Goal: Communication & Community: Participate in discussion

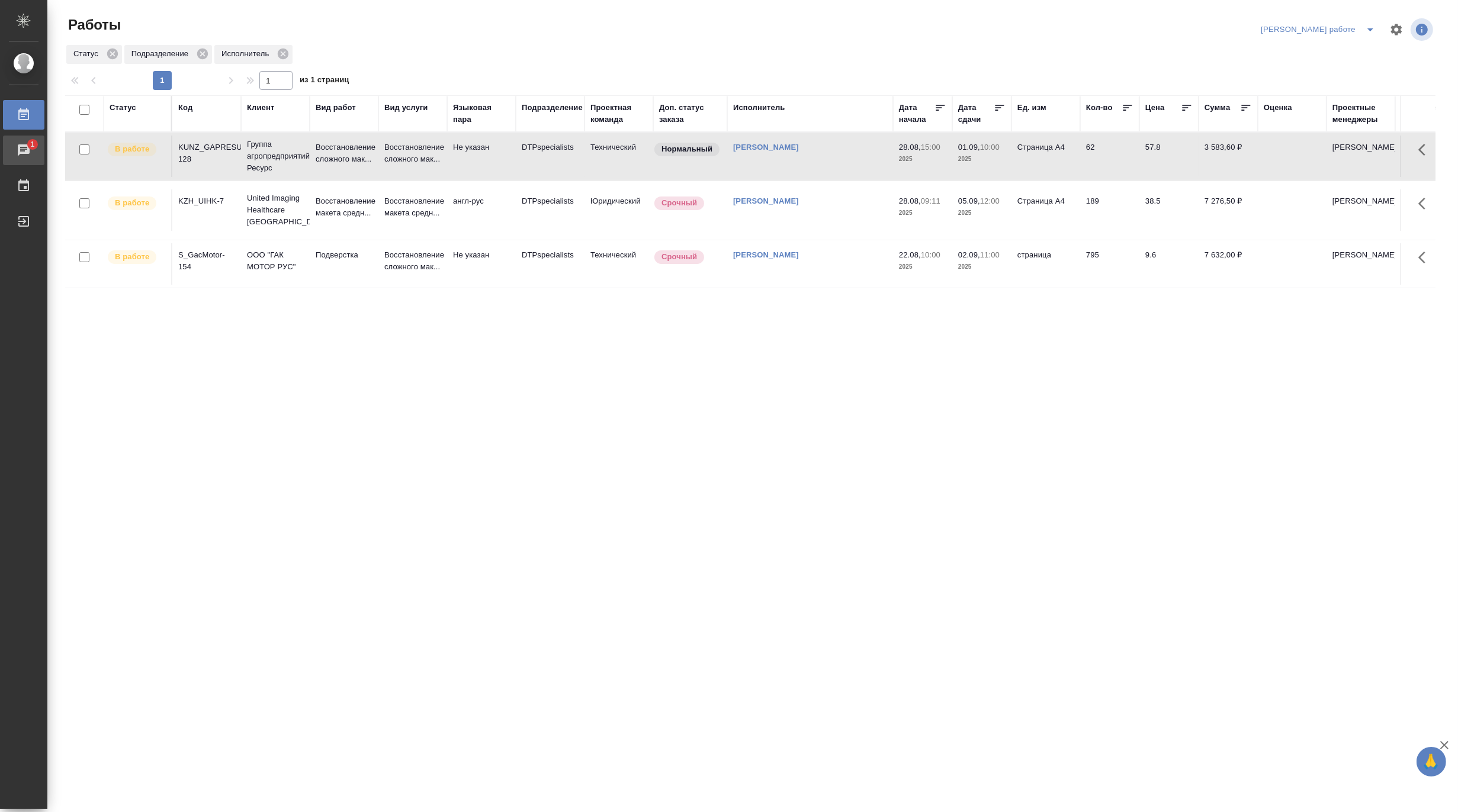
click at [24, 146] on div "Чаты" at bounding box center [9, 150] width 30 height 18
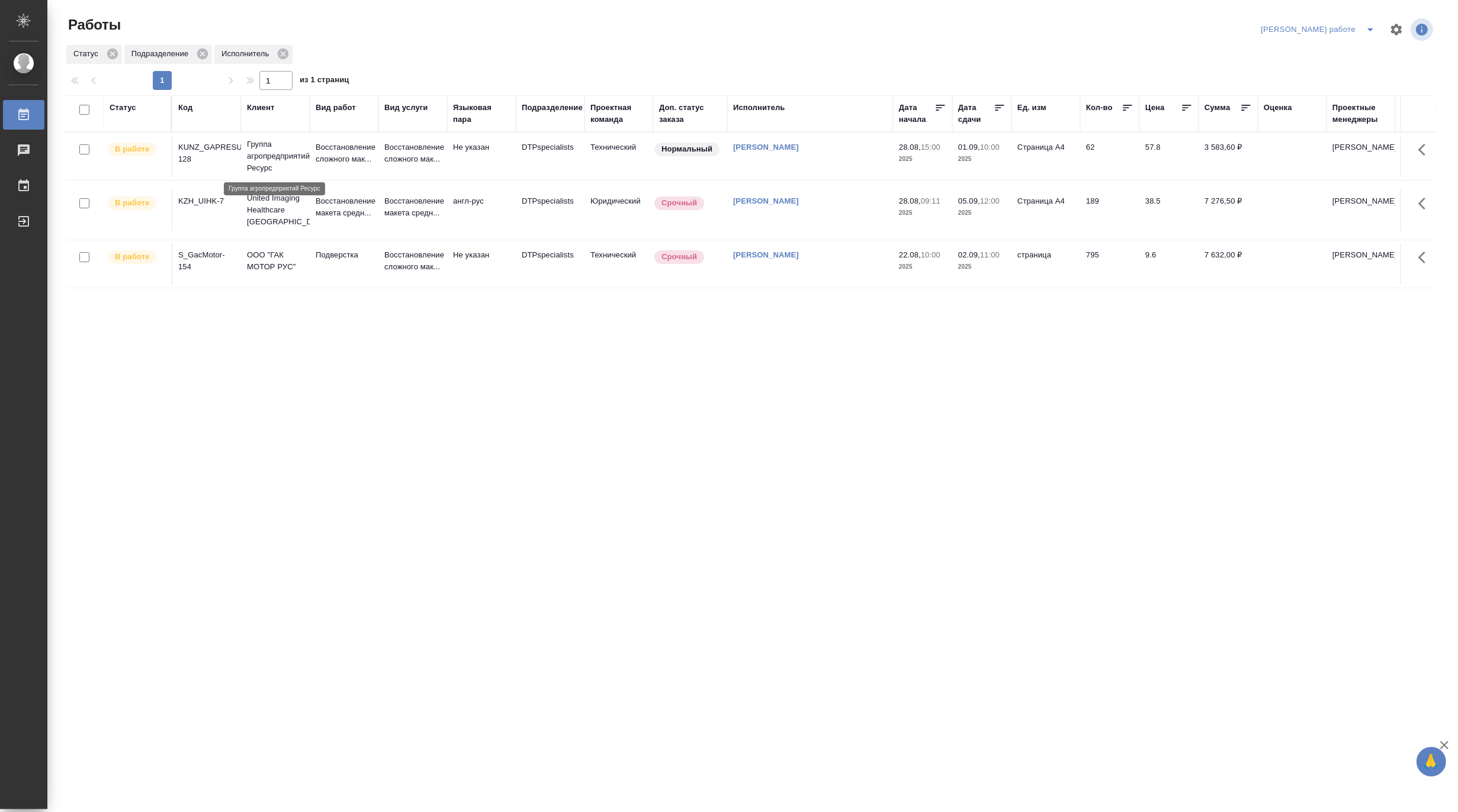
click at [277, 146] on p "Группа агропредприятий Ресурс" at bounding box center [275, 156] width 57 height 36
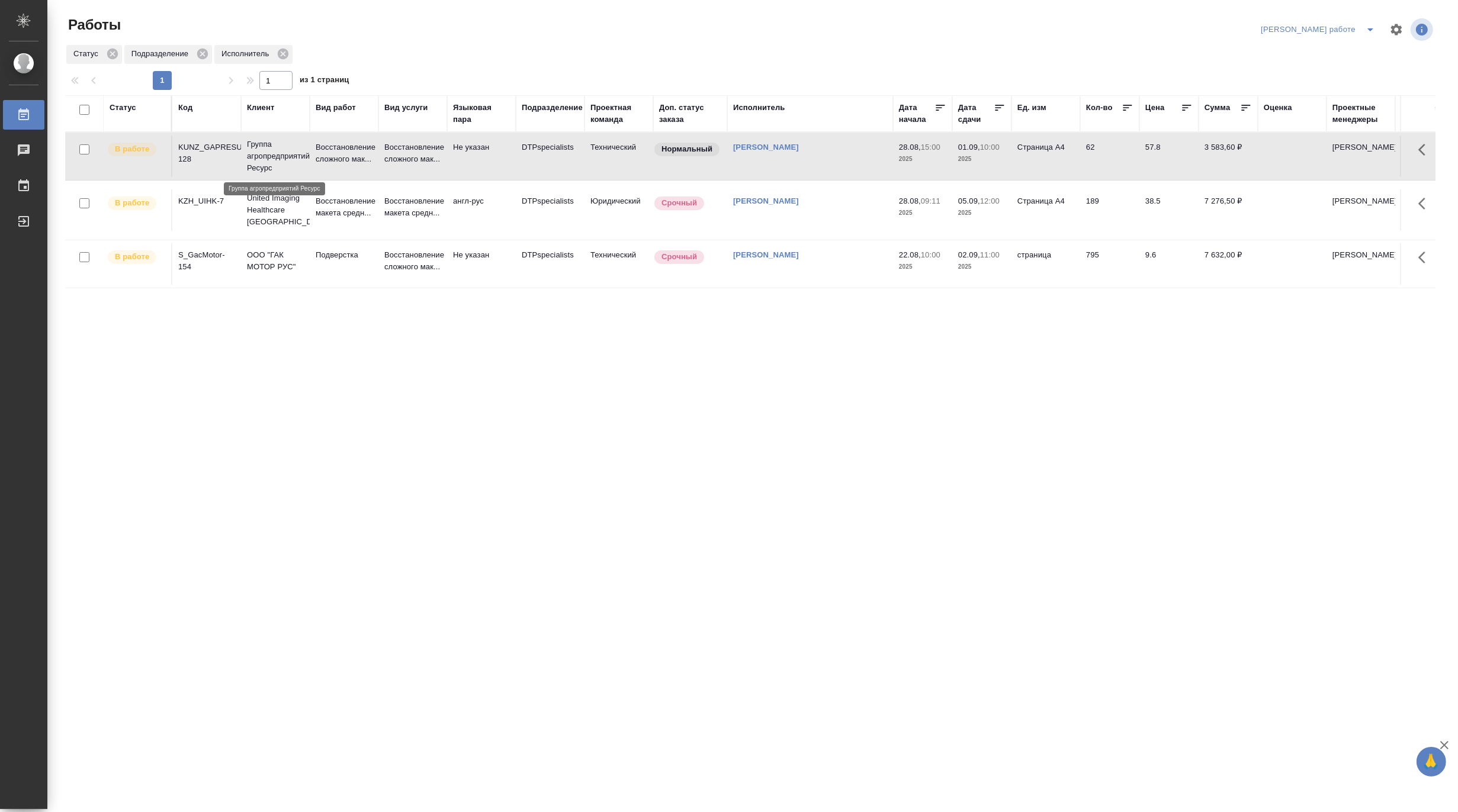
click at [277, 146] on p "Группа агропредприятий Ресурс" at bounding box center [275, 156] width 57 height 36
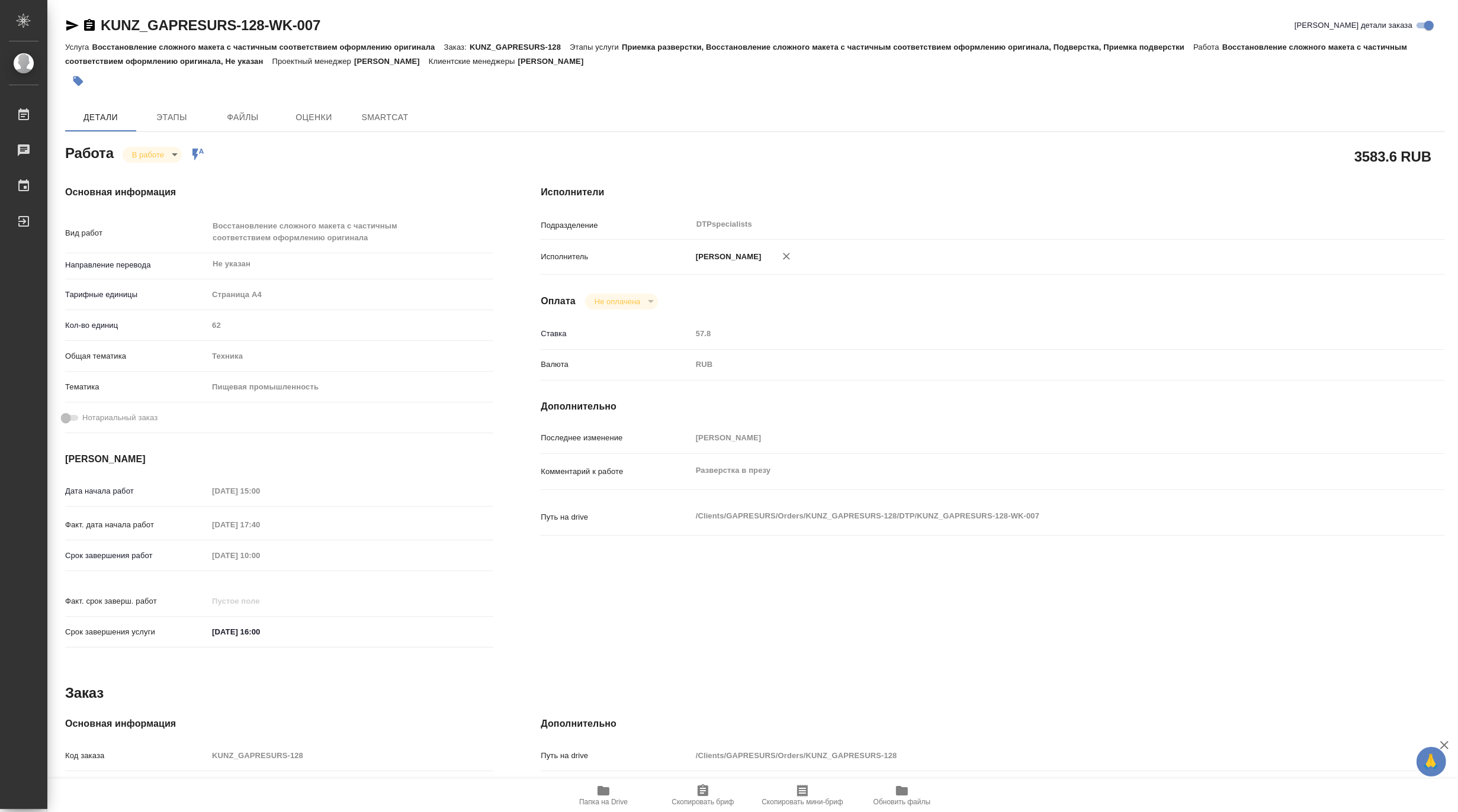
type textarea "x"
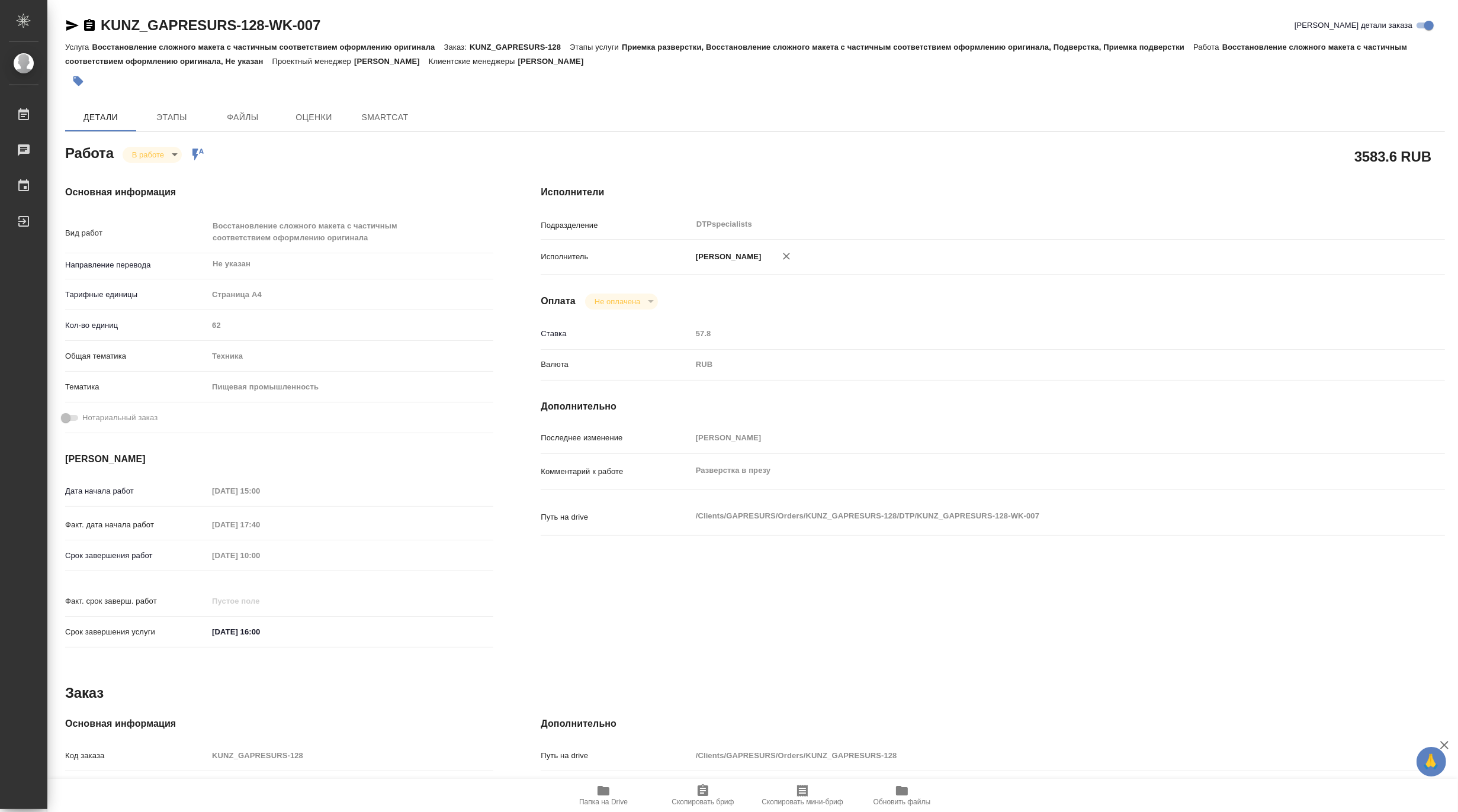
type textarea "x"
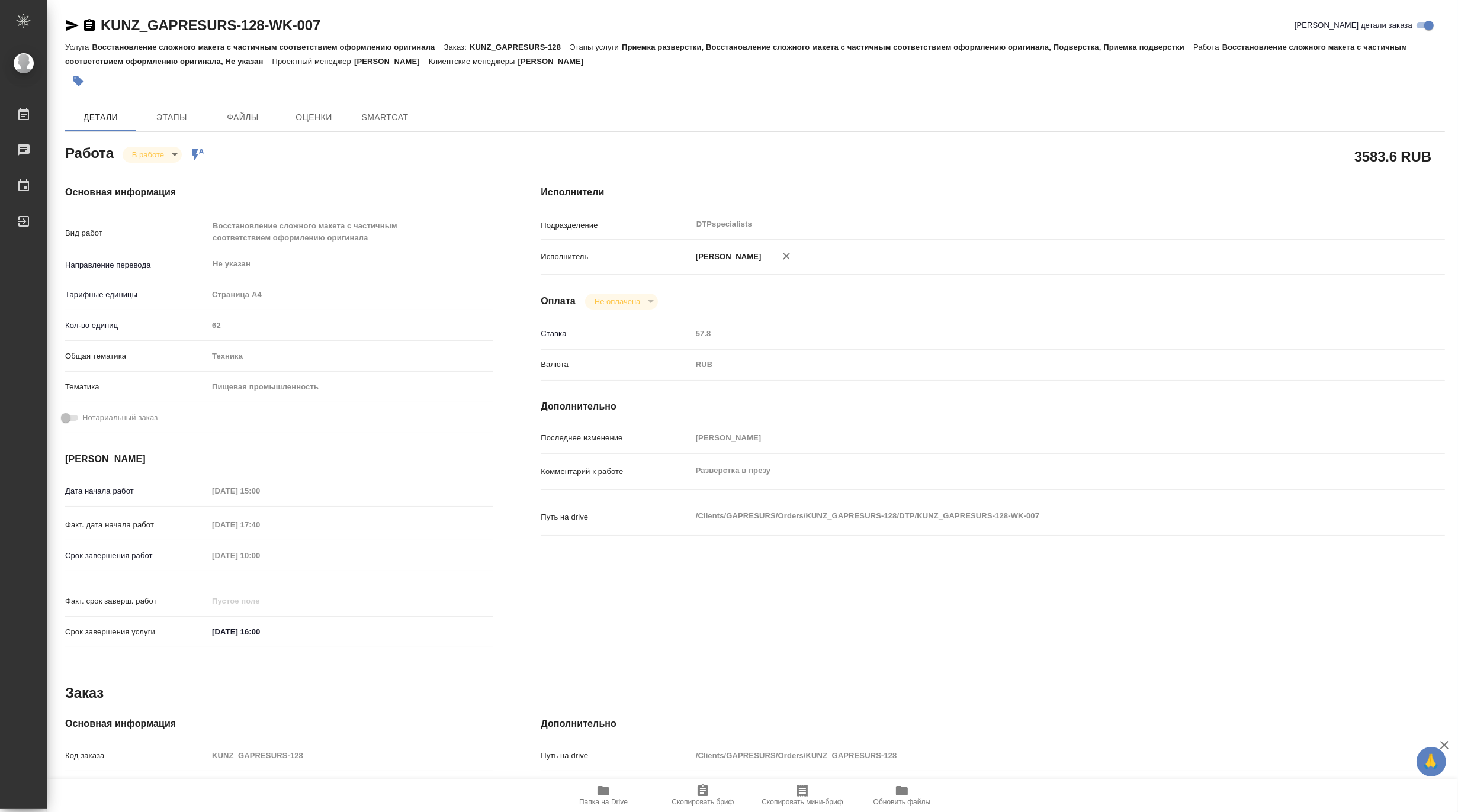
type textarea "x"
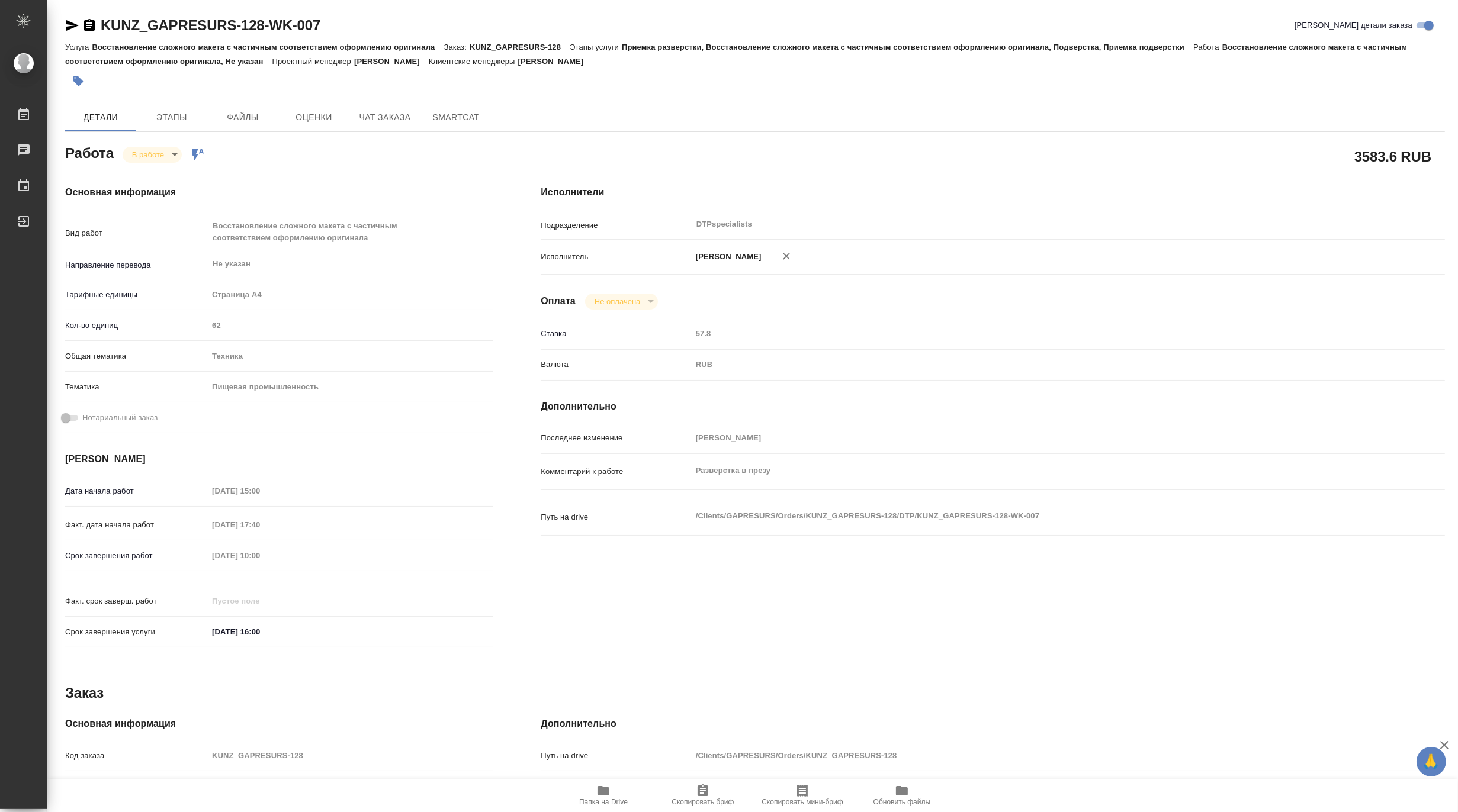
click at [595, 795] on span "Папка на Drive" at bounding box center [603, 795] width 86 height 23
type textarea "x"
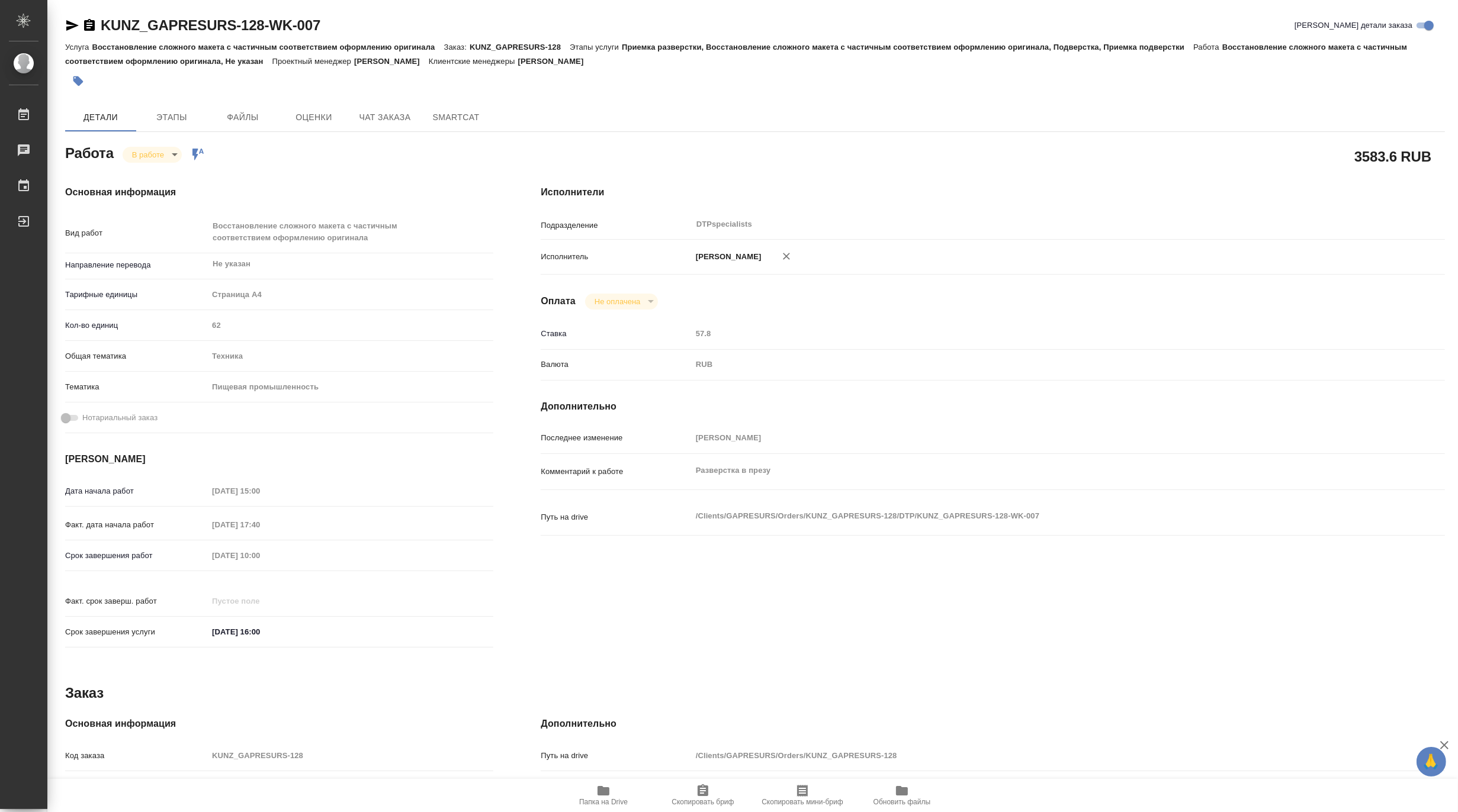
type textarea "x"
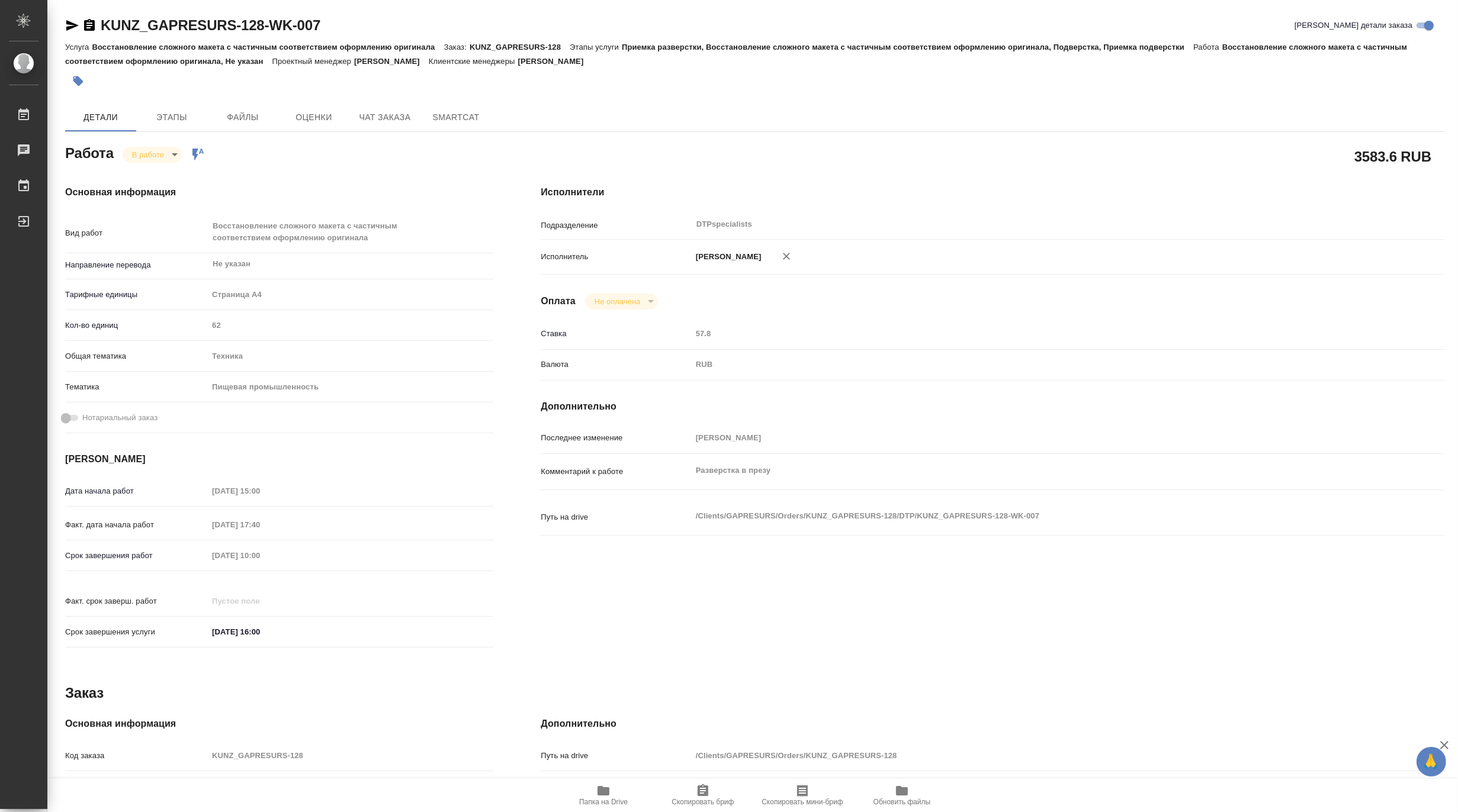
type textarea "x"
click at [146, 154] on body "🙏 .cls-1 fill:#fff; AWATERA Matveeva Maria Работы 0 Чаты График Выйти KUNZ_GAPR…" at bounding box center [729, 406] width 1458 height 812
click at [145, 168] on button "Выполнен" at bounding box center [152, 175] width 43 height 13
type textarea "x"
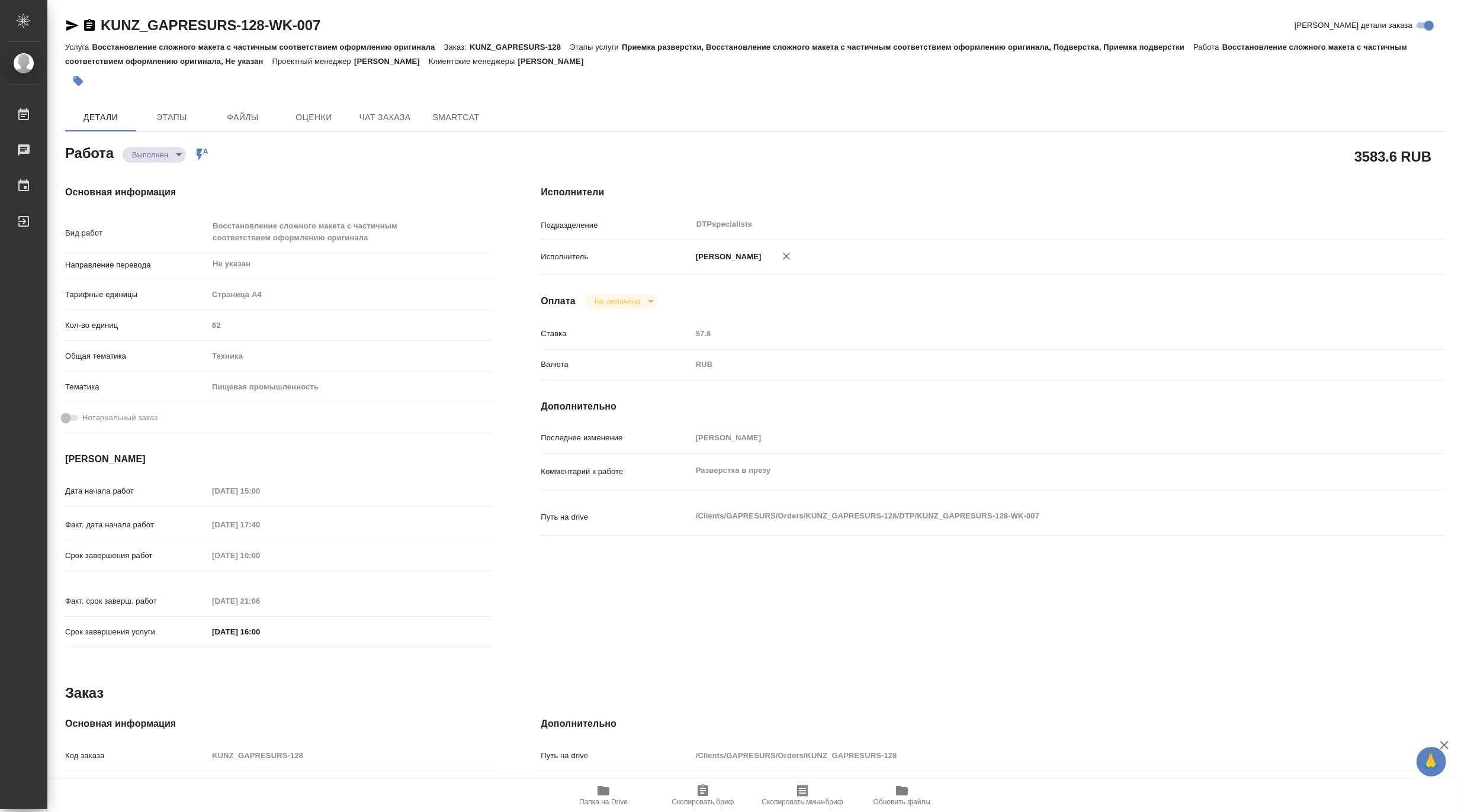
type textarea "x"
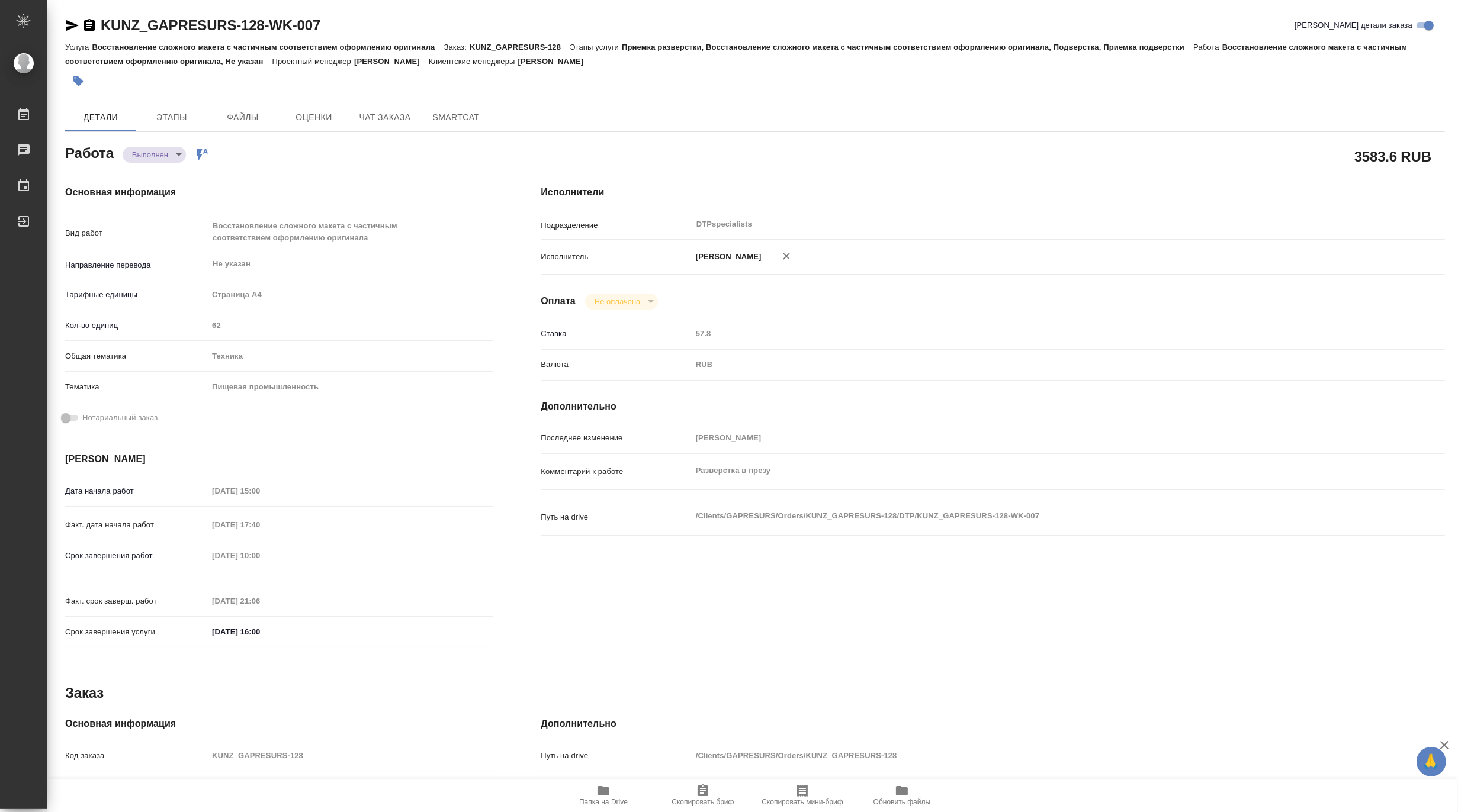
type textarea "x"
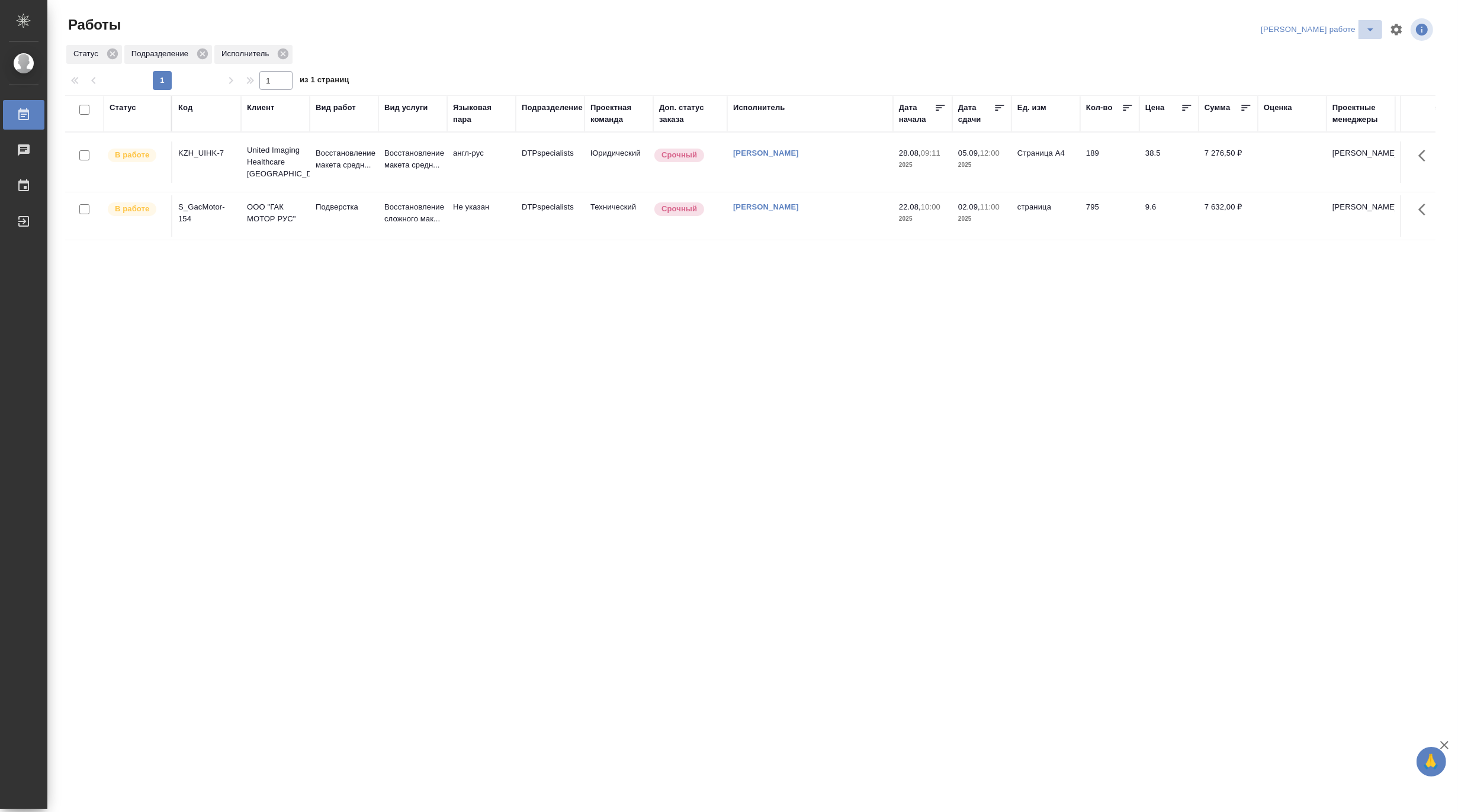
click at [1368, 25] on icon "split button" at bounding box center [1370, 29] width 14 height 14
click at [1351, 68] on li "Матвеева_назначено" at bounding box center [1328, 72] width 107 height 19
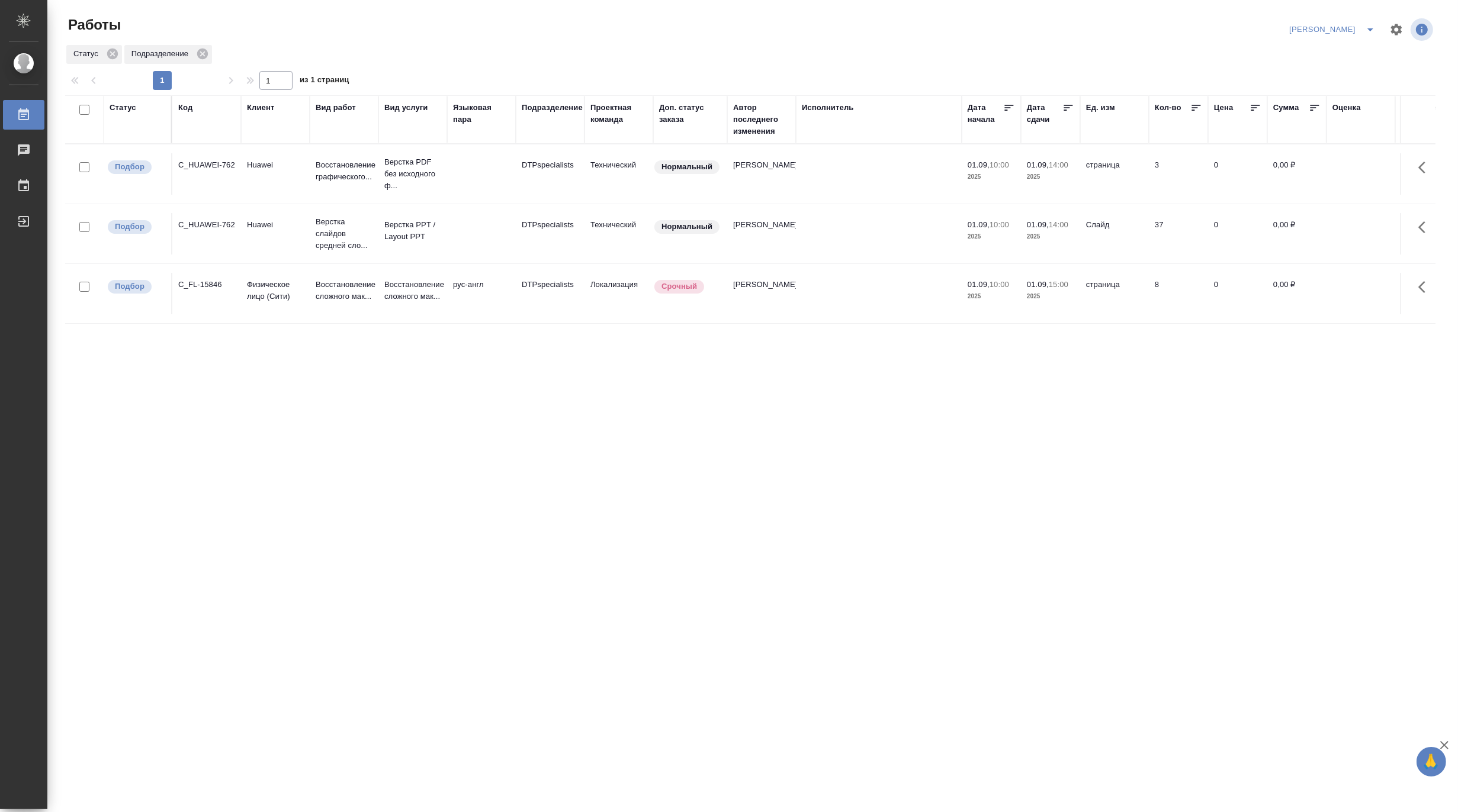
click at [512, 241] on td at bounding box center [481, 234] width 69 height 42
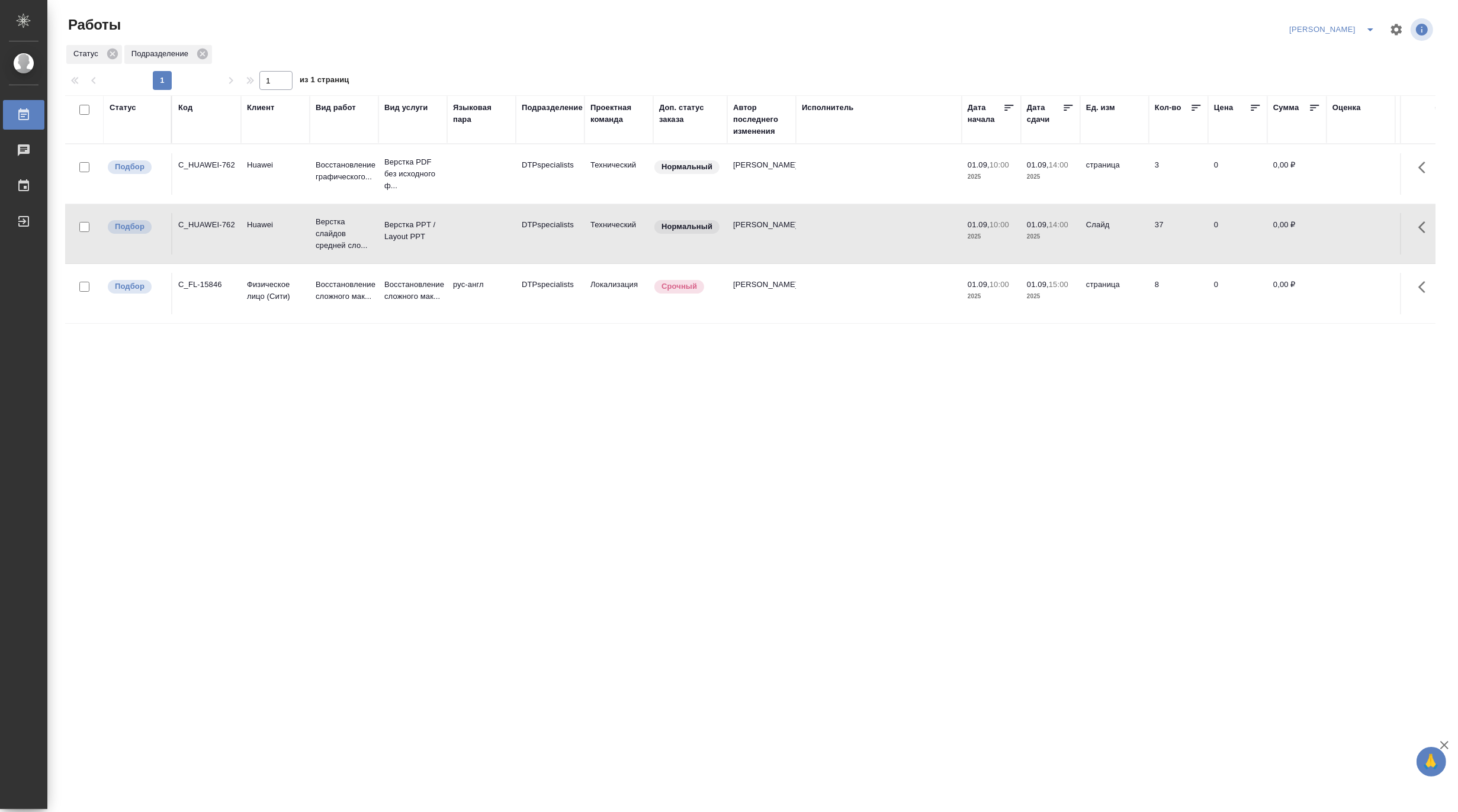
click at [512, 241] on td at bounding box center [481, 234] width 69 height 42
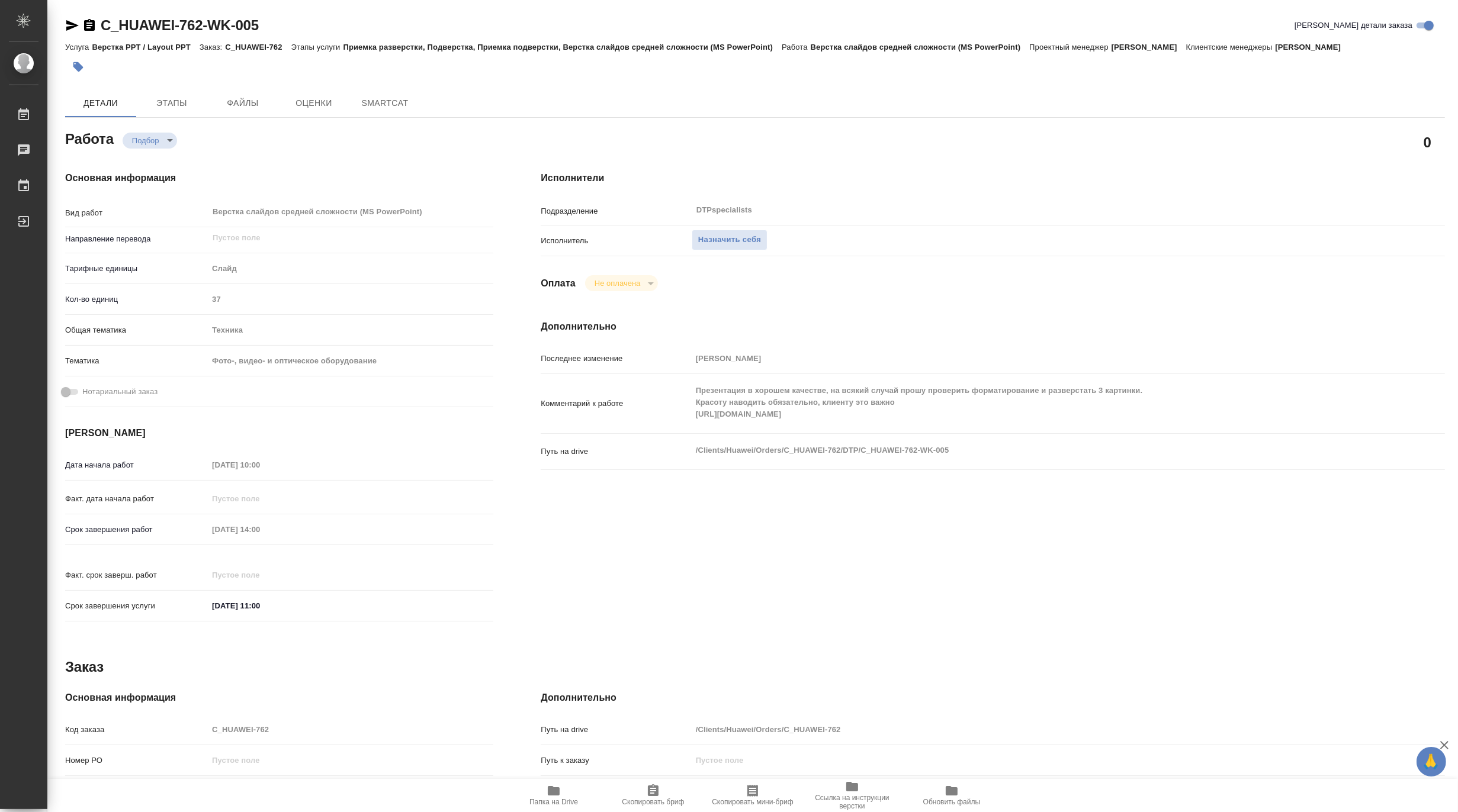
type textarea "x"
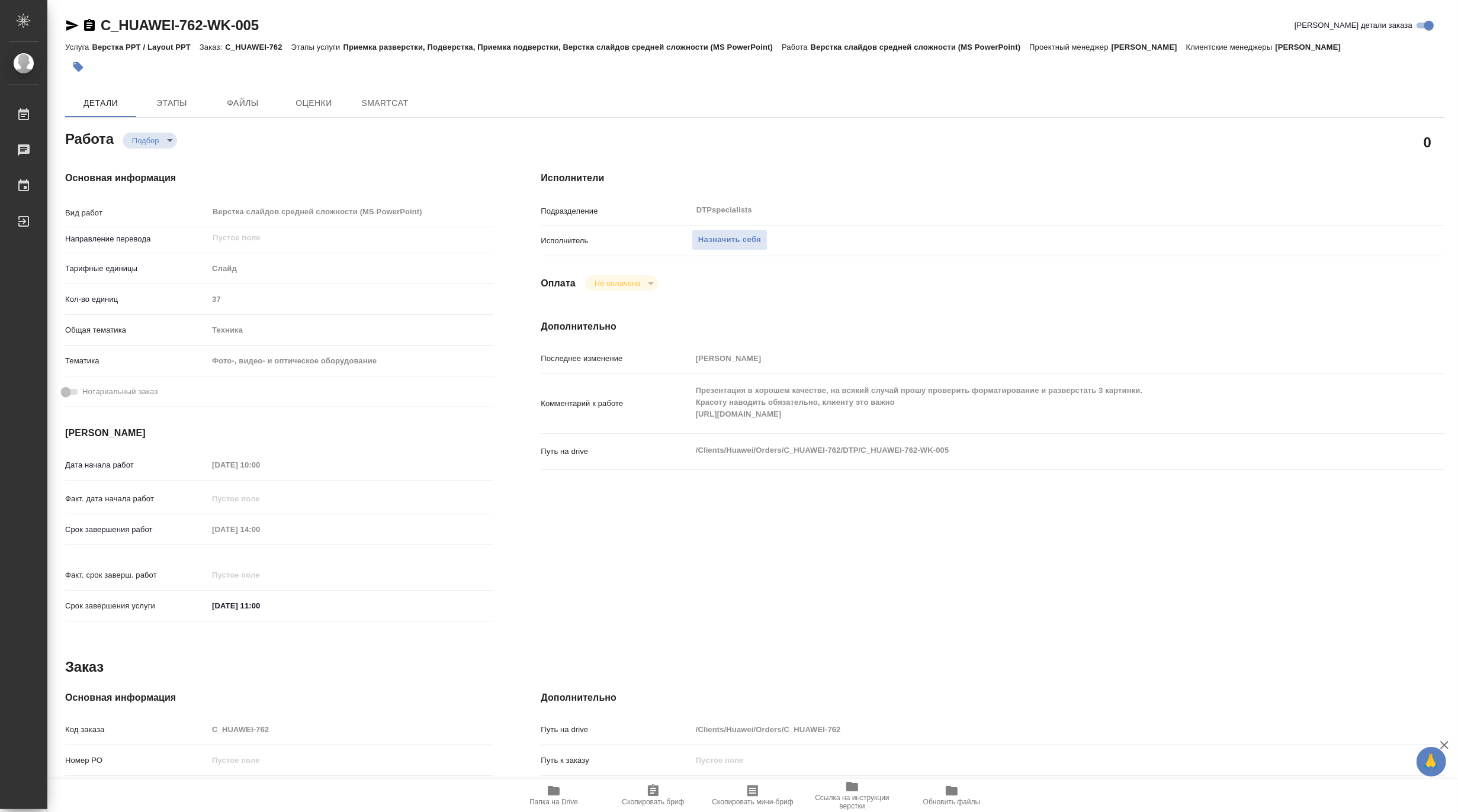
type textarea "x"
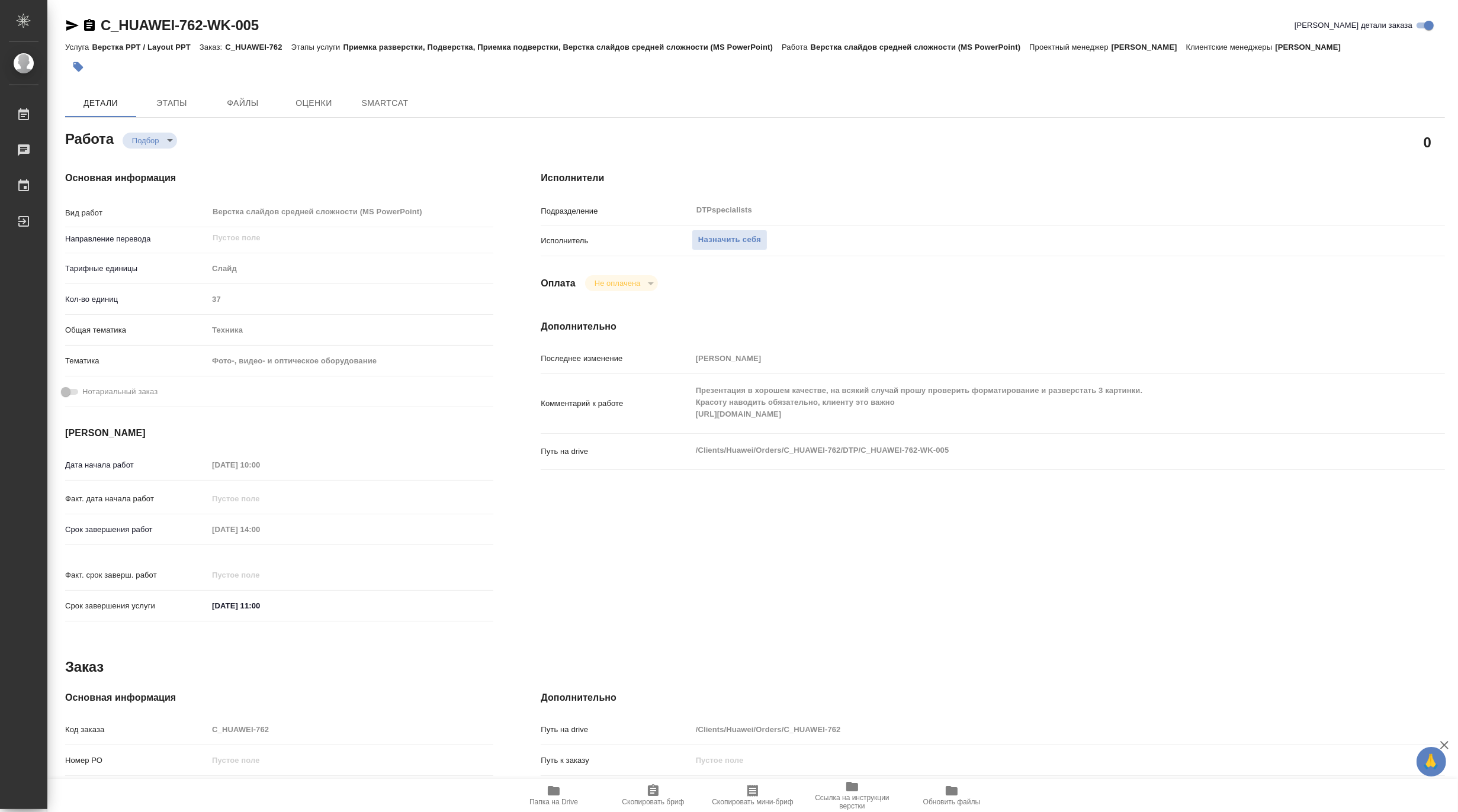
type textarea "x"
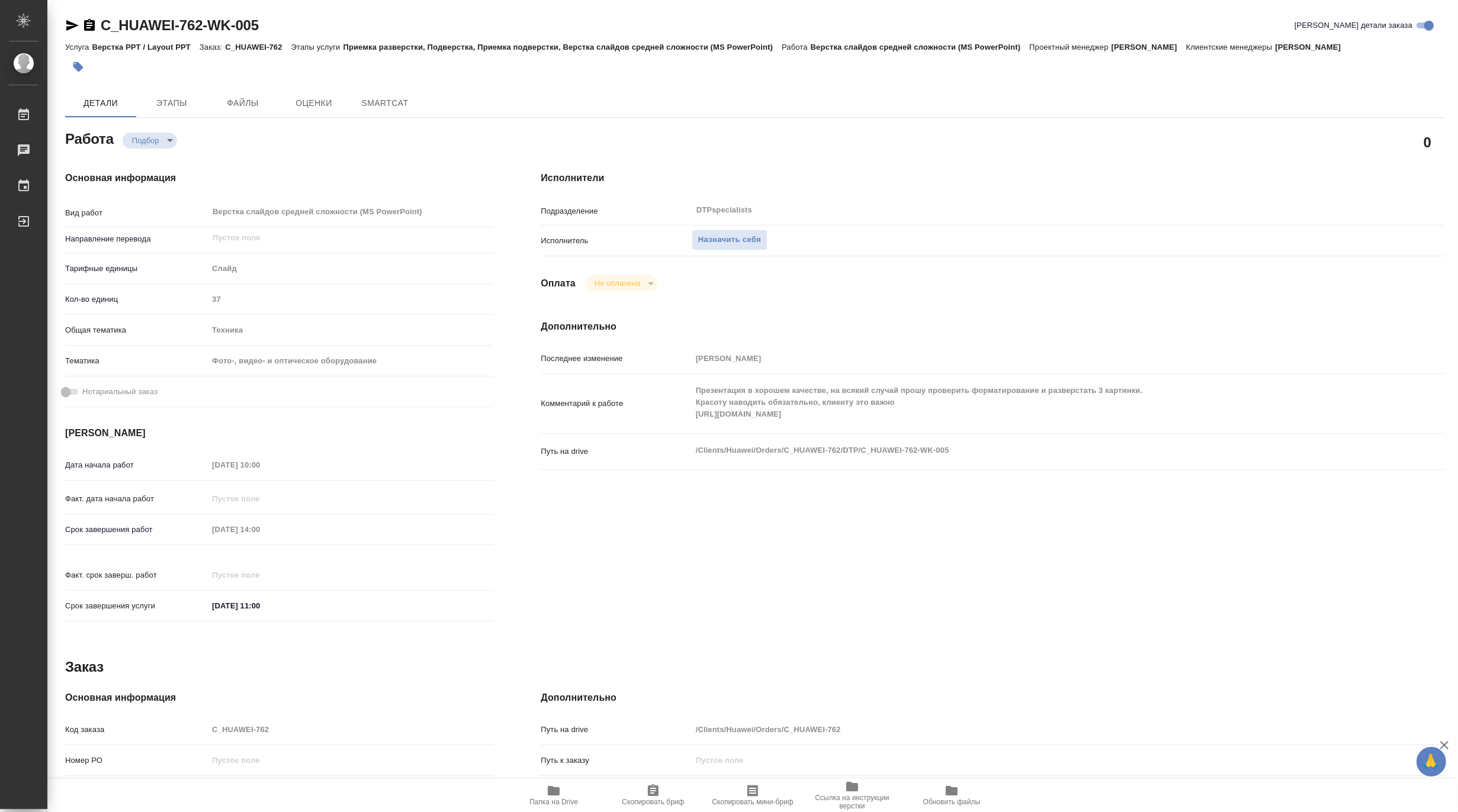
type textarea "x"
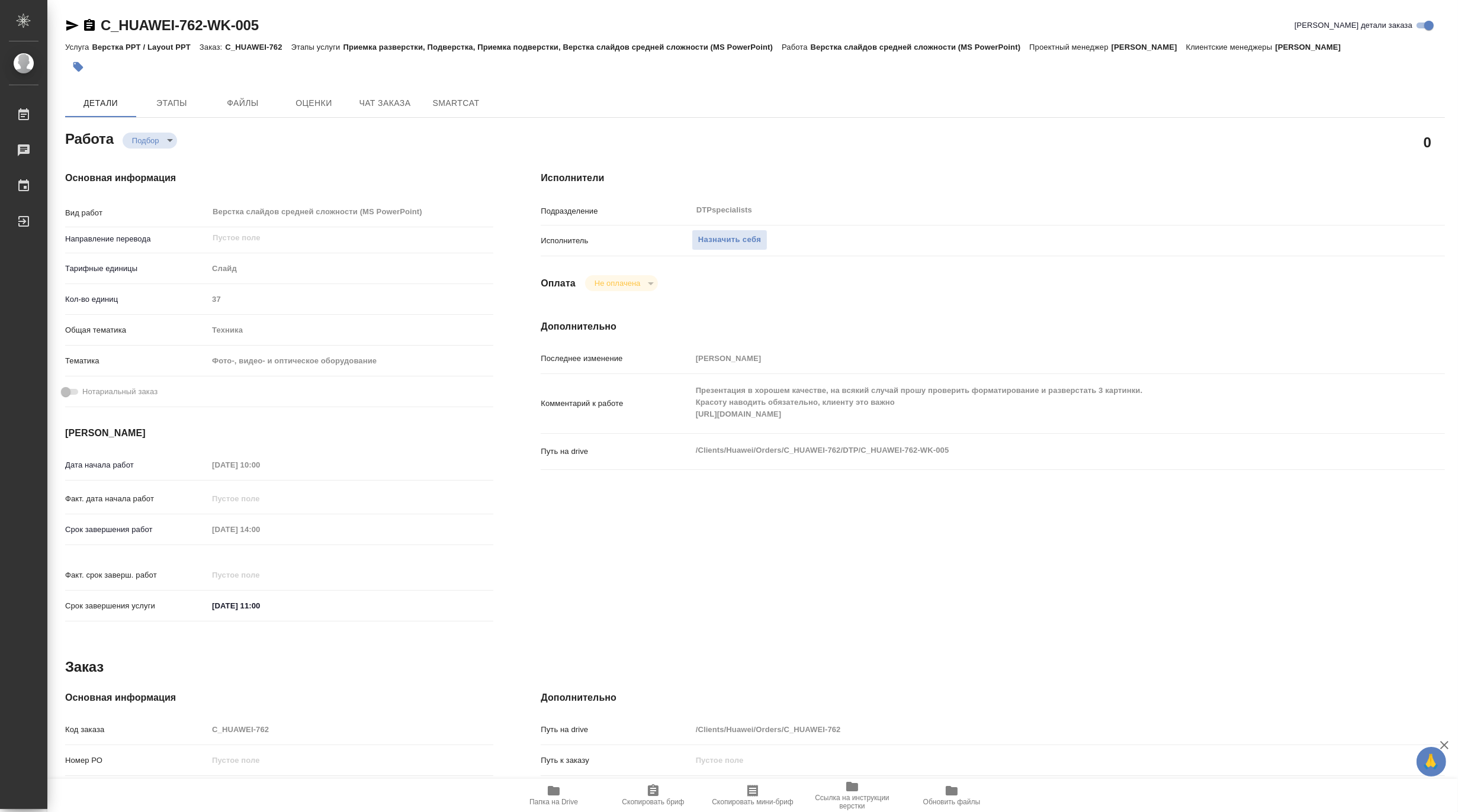
type textarea "x"
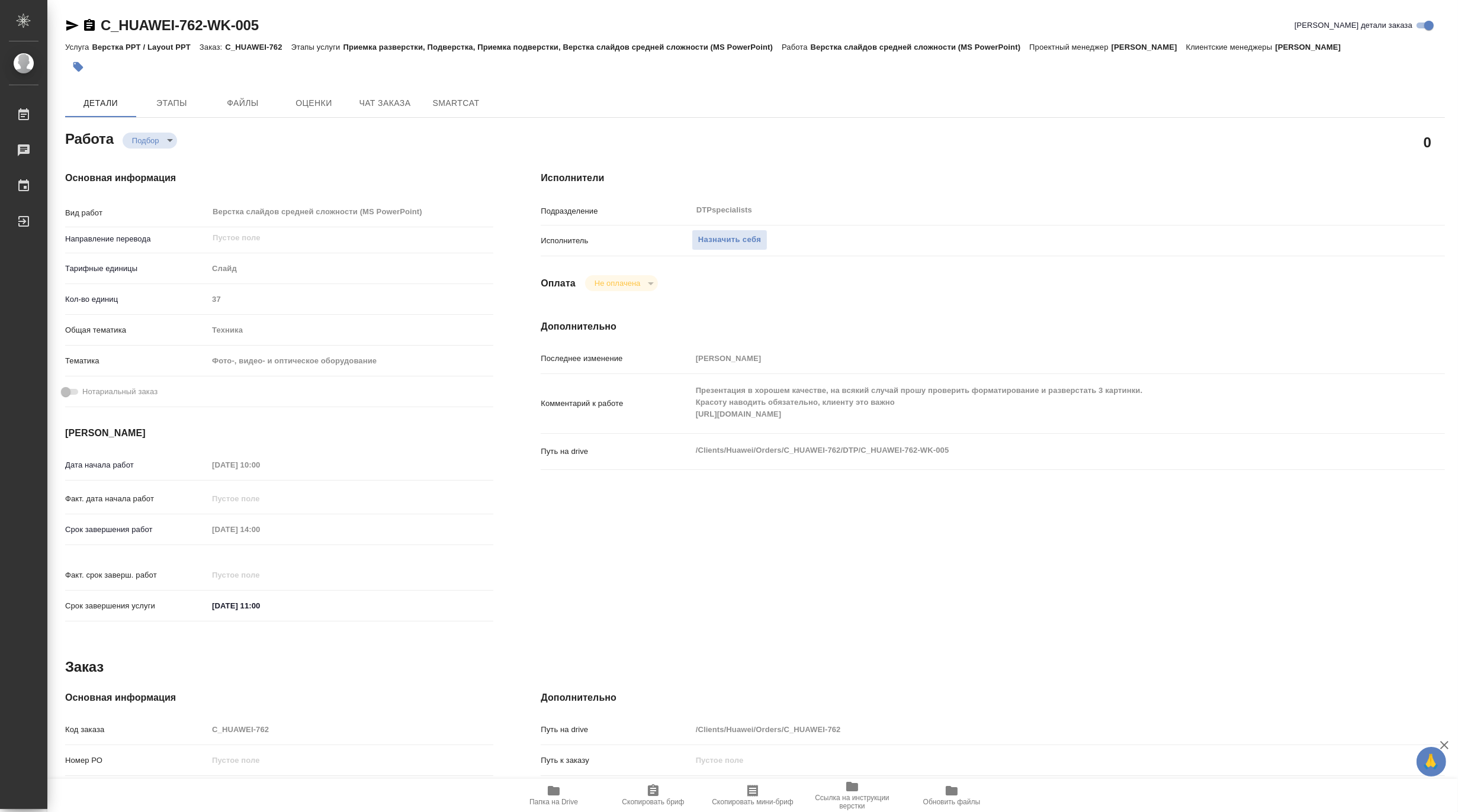
type textarea "x"
